Goal: Transaction & Acquisition: Book appointment/travel/reservation

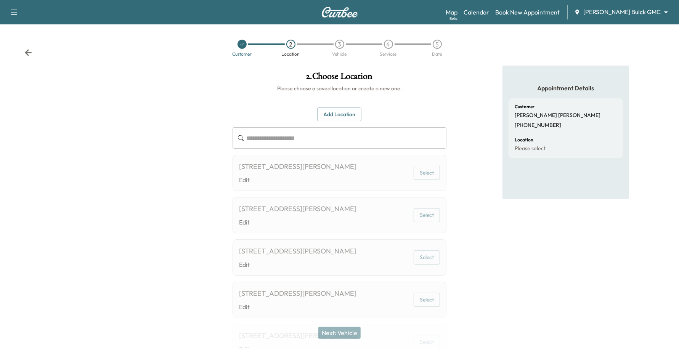
click at [334, 117] on button "Add Location" at bounding box center [339, 114] width 44 height 14
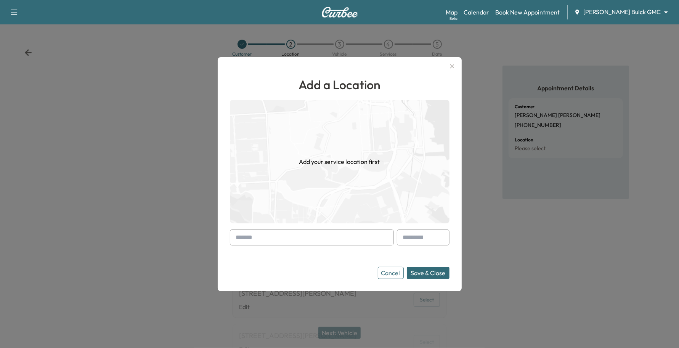
click at [285, 237] on input "text" at bounding box center [312, 237] width 164 height 16
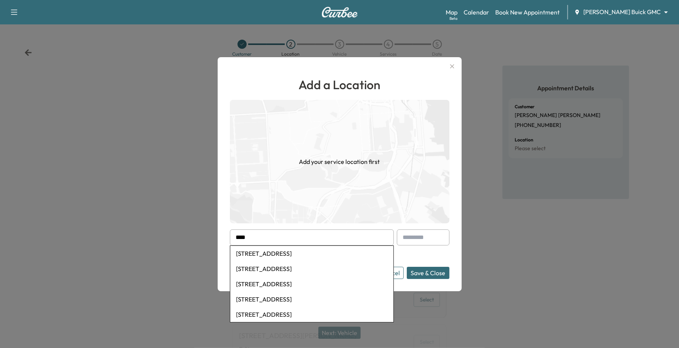
click at [257, 258] on li "[STREET_ADDRESS]" at bounding box center [311, 253] width 163 height 15
type input "**********"
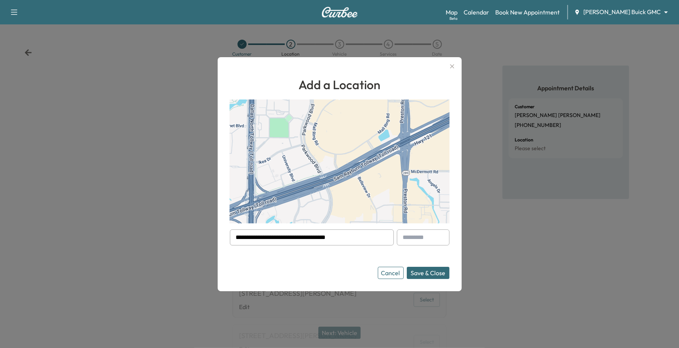
click at [436, 270] on button "Save & Close" at bounding box center [428, 273] width 43 height 12
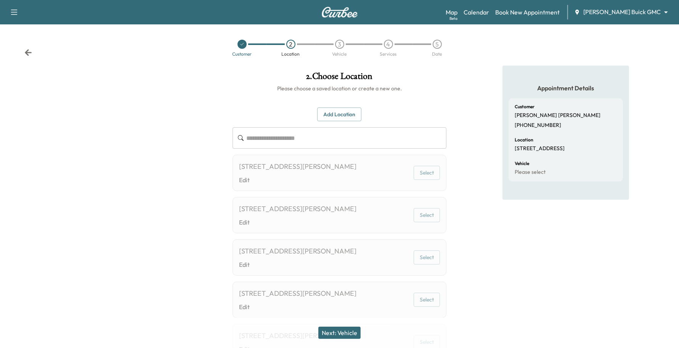
scroll to position [95, 0]
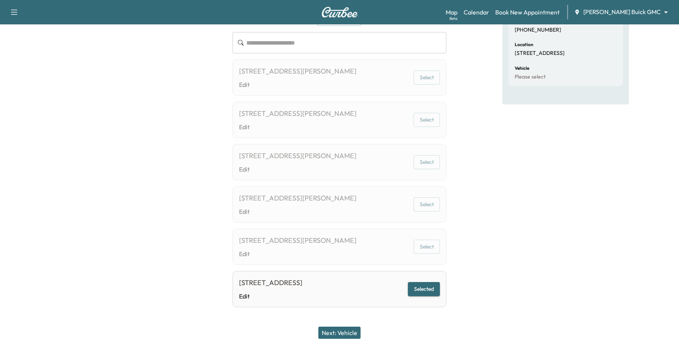
click at [335, 332] on button "Next: Vehicle" at bounding box center [339, 333] width 42 height 12
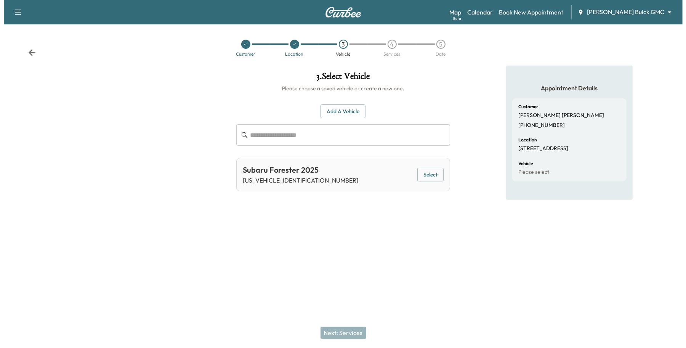
scroll to position [0, 0]
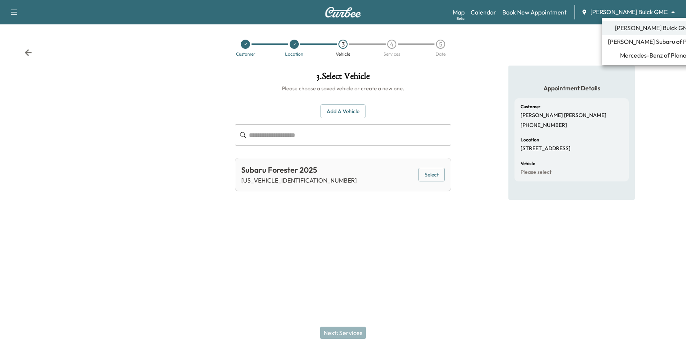
click at [633, 11] on body "Support Log Out Map Beta Calendar Book New Appointment [PERSON_NAME] Buick GMC …" at bounding box center [343, 174] width 686 height 348
click at [622, 58] on span "Mercedes-Benz of Plano" at bounding box center [653, 55] width 66 height 9
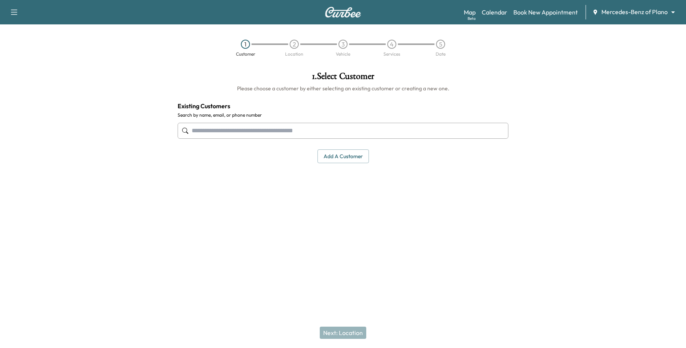
click at [311, 130] on input "text" at bounding box center [343, 131] width 331 height 16
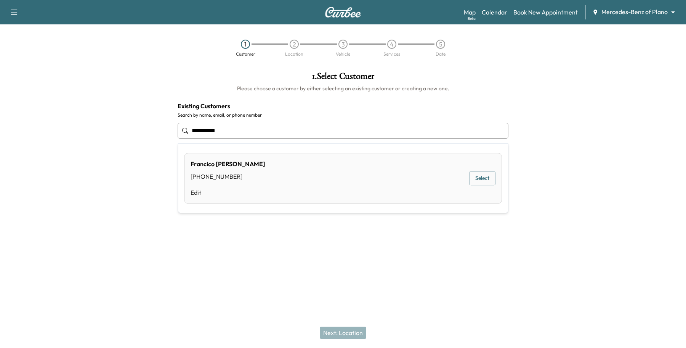
click at [472, 181] on button "Select" at bounding box center [482, 179] width 26 height 14
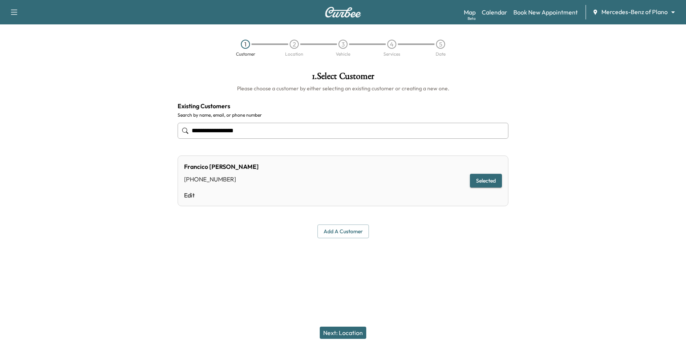
type input "**********"
click at [349, 336] on button "Next: Location" at bounding box center [343, 333] width 47 height 12
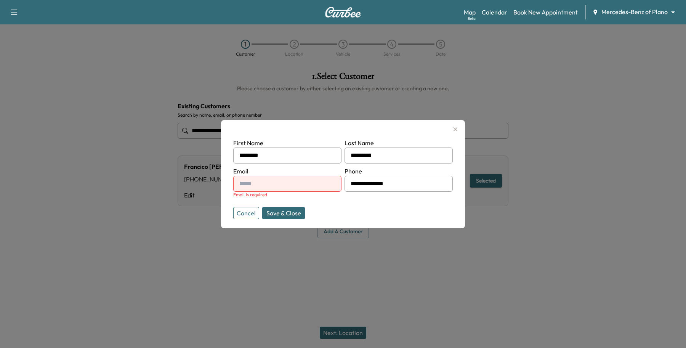
click at [276, 186] on input "text" at bounding box center [287, 184] width 108 height 16
type input "**********"
click at [282, 216] on button "Save & Close" at bounding box center [283, 213] width 43 height 12
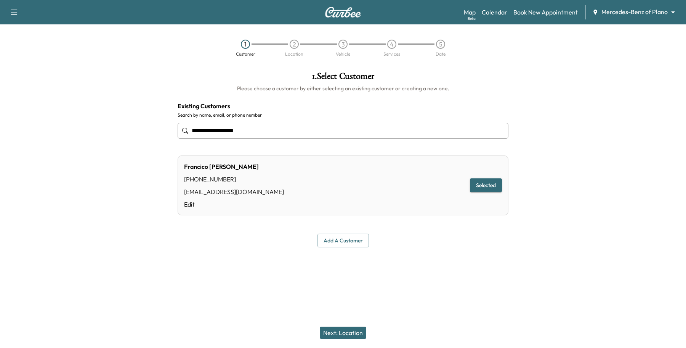
click at [361, 329] on button "Next: Location" at bounding box center [343, 333] width 47 height 12
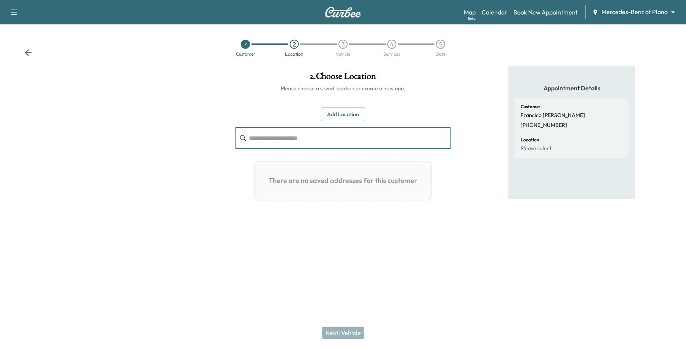
click at [338, 141] on input "text" at bounding box center [350, 137] width 202 height 21
type input "**********"
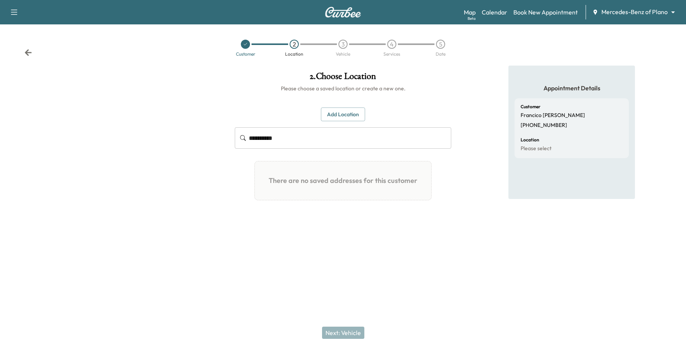
click at [243, 44] on icon at bounding box center [245, 44] width 5 height 5
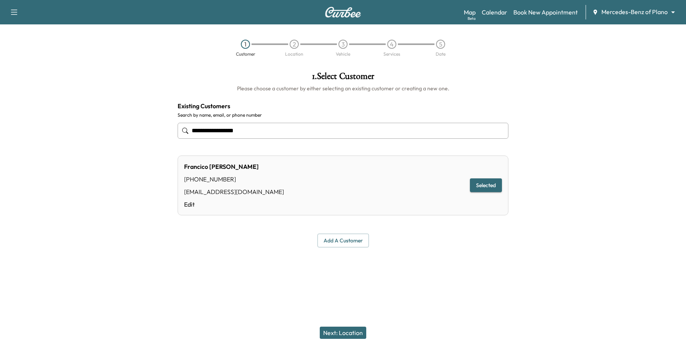
click at [306, 132] on input "**********" at bounding box center [343, 131] width 331 height 16
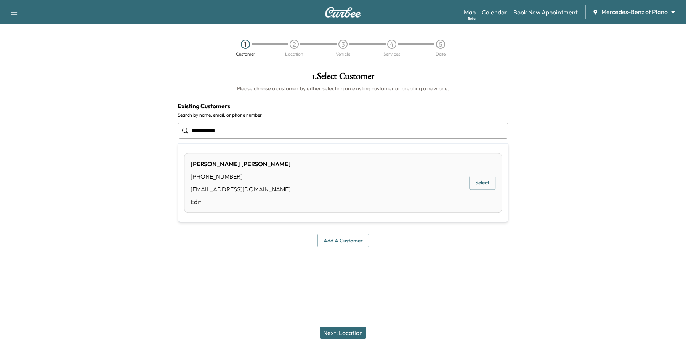
click at [483, 182] on button "Select" at bounding box center [482, 183] width 26 height 14
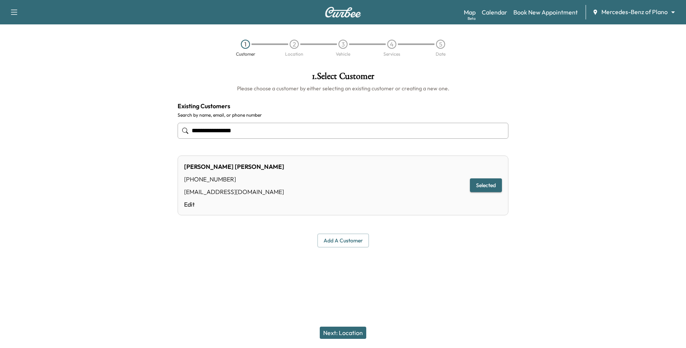
type input "**********"
click at [361, 332] on button "Next: Location" at bounding box center [343, 333] width 47 height 12
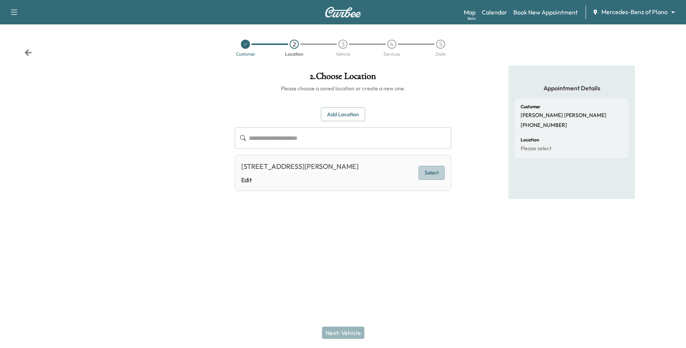
click at [431, 166] on button "Select" at bounding box center [432, 173] width 26 height 14
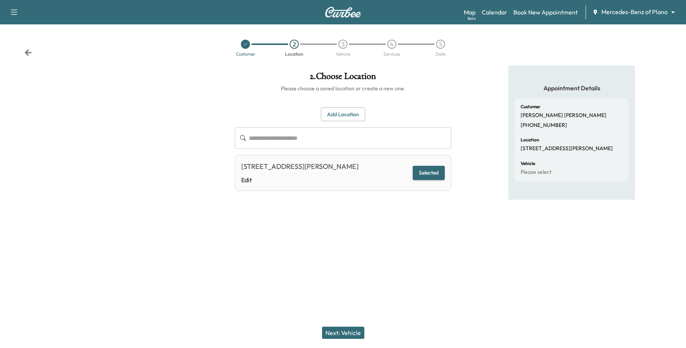
click at [329, 332] on button "Next: Vehicle" at bounding box center [343, 333] width 42 height 12
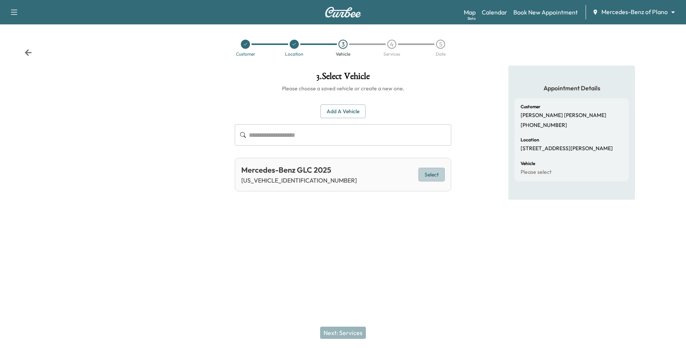
click at [434, 169] on button "Select" at bounding box center [432, 175] width 26 height 14
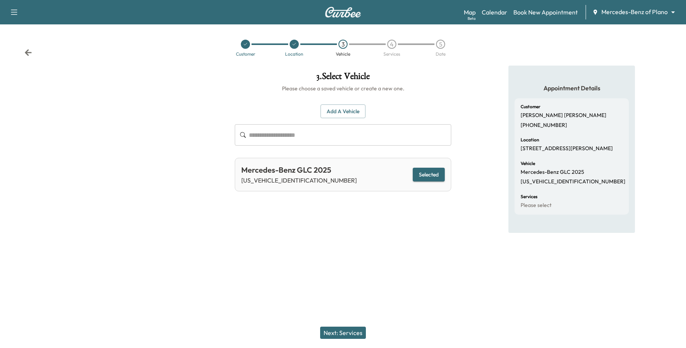
click at [338, 329] on button "Next: Services" at bounding box center [343, 333] width 46 height 12
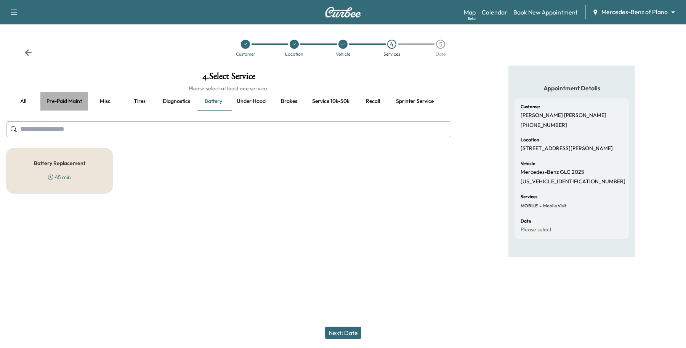
click at [85, 105] on button "Pre-paid maint" at bounding box center [64, 101] width 48 height 18
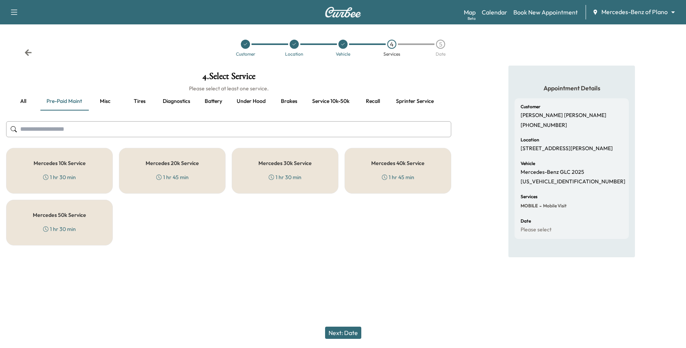
click at [67, 166] on div "Mercedes 10k Service 1 hr 30 min" at bounding box center [59, 171] width 107 height 46
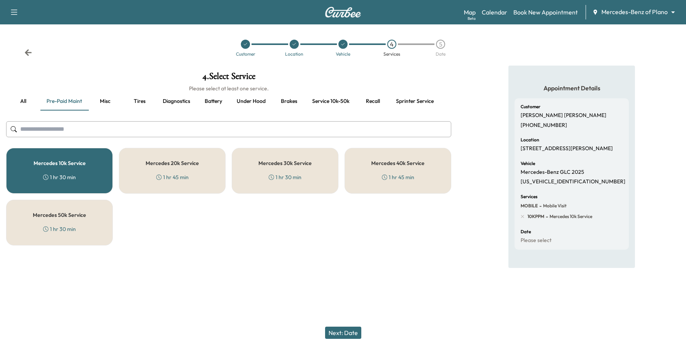
drag, startPoint x: 338, startPoint y: 321, endPoint x: 342, endPoint y: 335, distance: 15.3
click at [339, 321] on div "Next: Date" at bounding box center [343, 333] width 686 height 30
click at [345, 338] on button "Next: Date" at bounding box center [343, 333] width 36 height 12
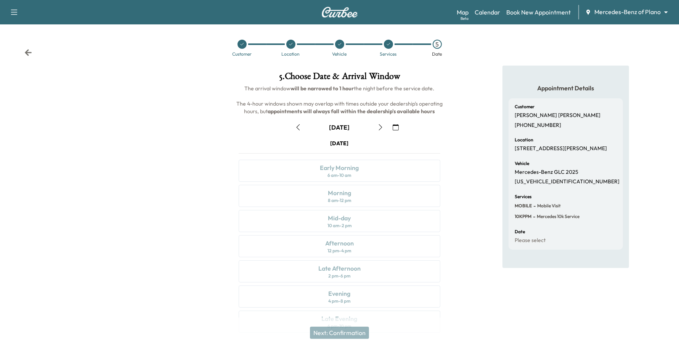
click at [391, 124] on button "button" at bounding box center [395, 127] width 13 height 12
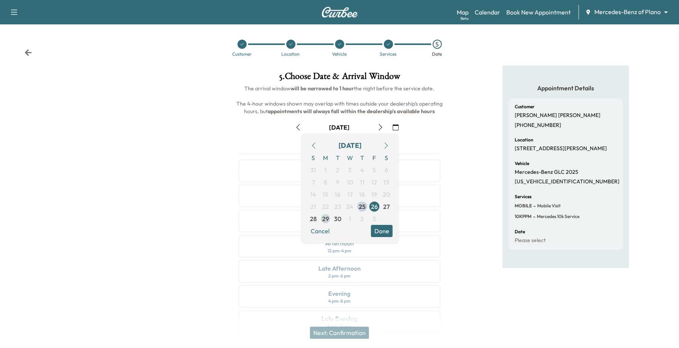
click at [326, 222] on span "29" at bounding box center [325, 218] width 7 height 9
click at [387, 238] on div "[DATE] S M T W T F S 31 1 2 3 4 5 6 7 8 9 10 11 12 13 14 15 16 17 18 19 20 21 2…" at bounding box center [350, 188] width 98 height 110
click at [387, 236] on button "Done" at bounding box center [382, 231] width 22 height 12
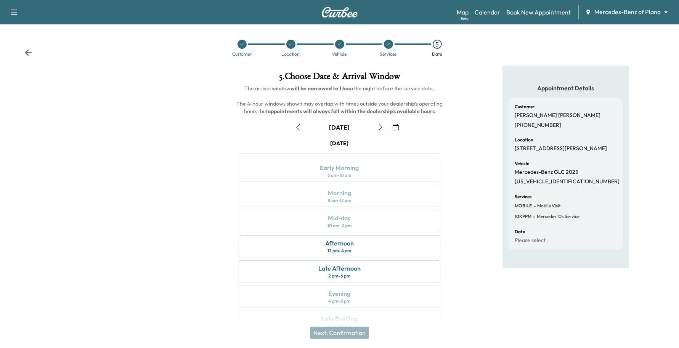
click at [380, 130] on button "button" at bounding box center [380, 127] width 13 height 12
click at [353, 189] on div "Morning 8 am - 12 pm" at bounding box center [340, 196] width 202 height 22
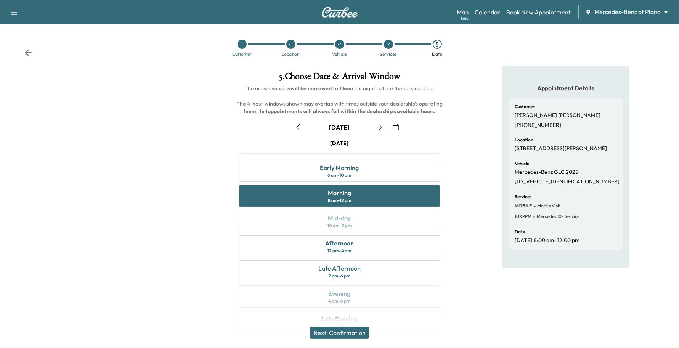
click at [342, 327] on div "Next: Confirmation" at bounding box center [339, 333] width 679 height 30
click at [340, 332] on button "Next: Confirmation" at bounding box center [339, 333] width 59 height 12
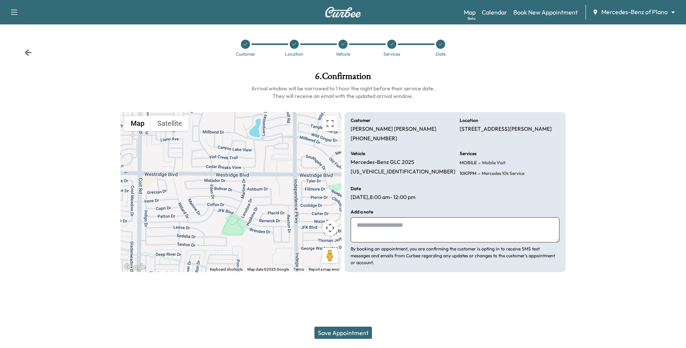
click at [343, 332] on button "Save Appointment" at bounding box center [343, 333] width 58 height 12
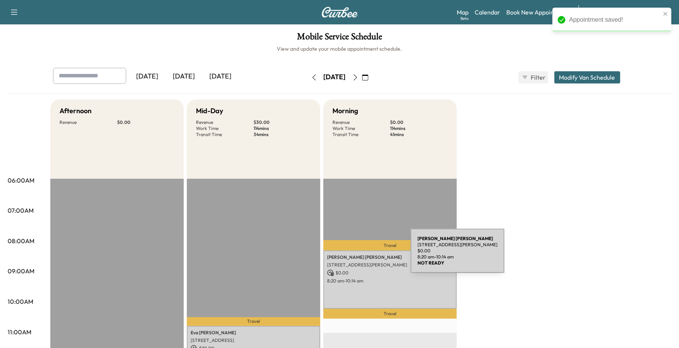
click at [354, 255] on p "[PERSON_NAME]" at bounding box center [390, 257] width 126 height 6
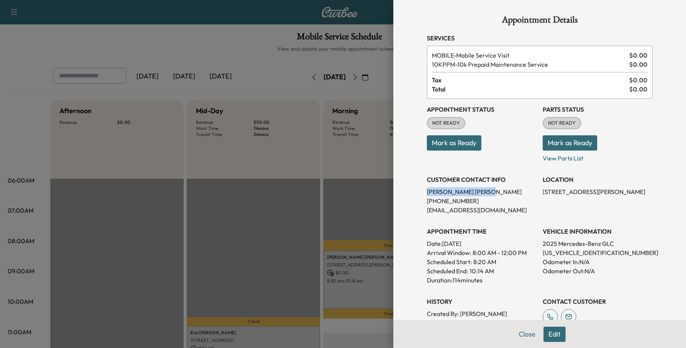
drag, startPoint x: 485, startPoint y: 189, endPoint x: 418, endPoint y: 188, distance: 67.5
click at [418, 188] on div "Appointment Details Services MOBILE - Mobile Service Visit $ 0.00 10KPPM - 10k …" at bounding box center [540, 219] width 244 height 439
copy p "[PERSON_NAME]"
